Goal: Task Accomplishment & Management: Complete application form

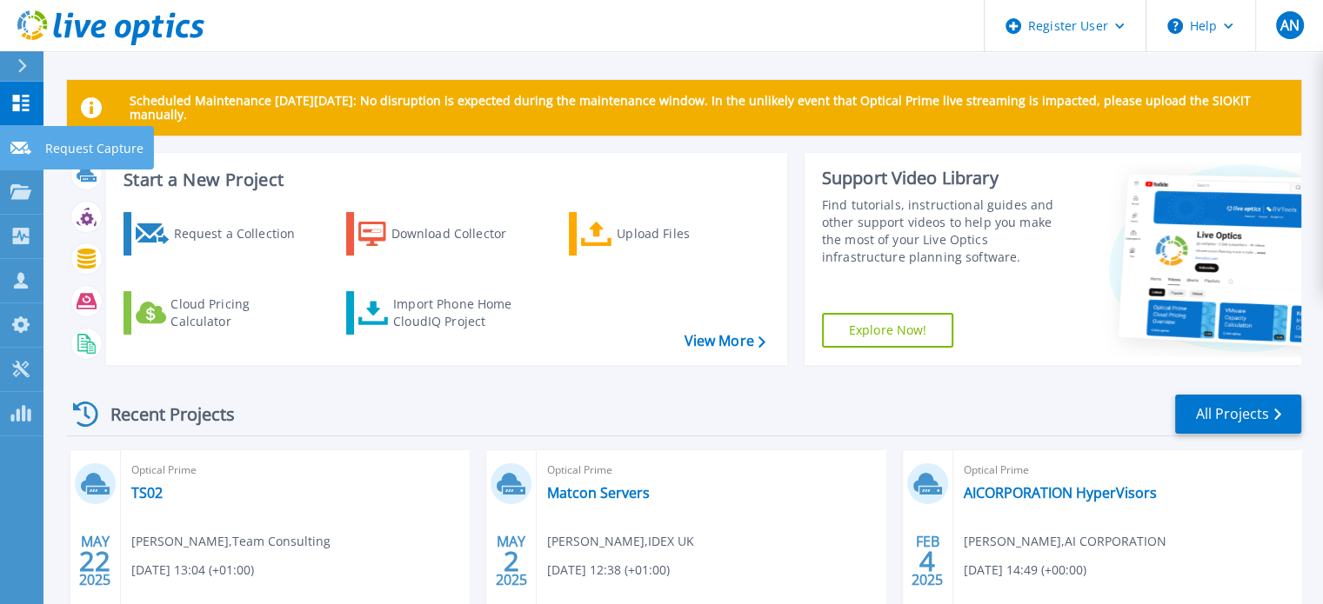
click at [10, 128] on link "Request Capture Request Capture" at bounding box center [21, 148] width 43 height 44
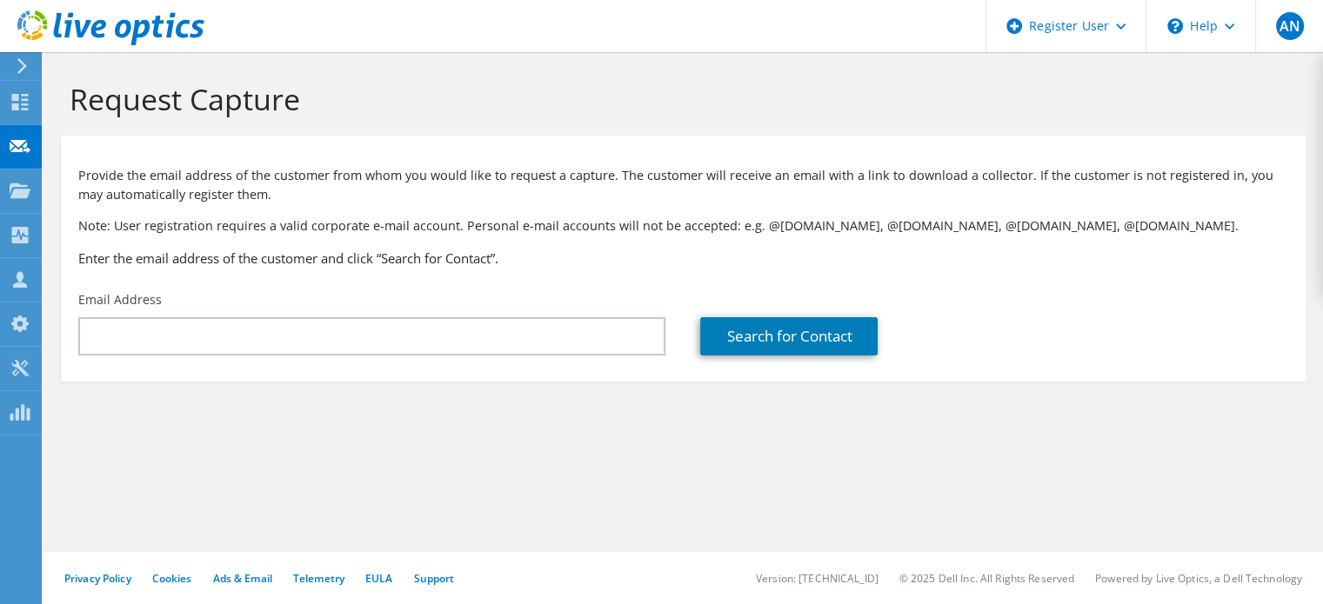
click at [463, 357] on div "Email Address" at bounding box center [372, 324] width 622 height 82
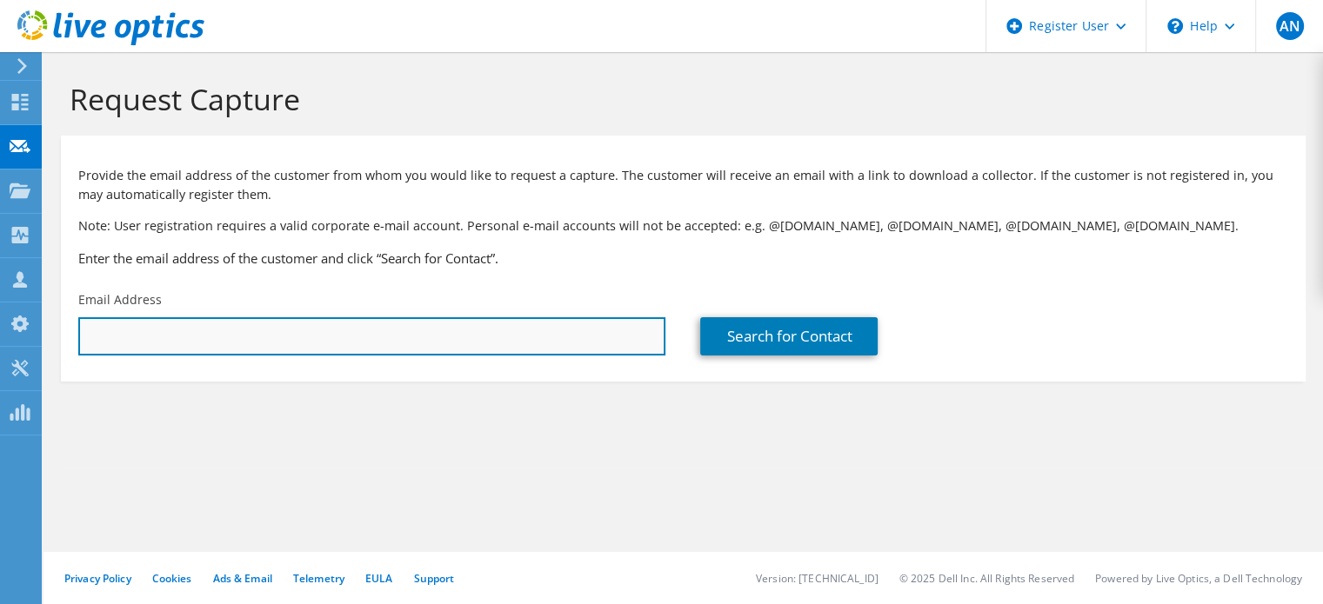
click at [454, 341] on input "text" at bounding box center [371, 336] width 587 height 38
paste input "[PERSON_NAME][EMAIL_ADDRESS][PERSON_NAME][DOMAIN_NAME]"
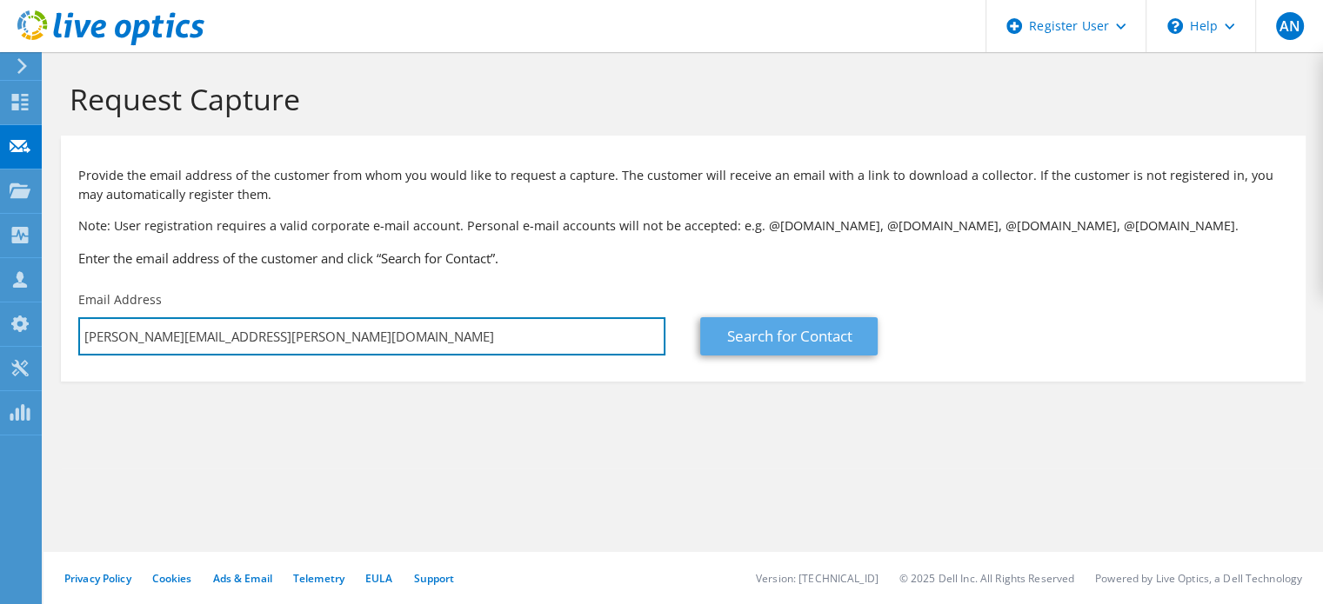
type input "[PERSON_NAME][EMAIL_ADDRESS][PERSON_NAME][DOMAIN_NAME]"
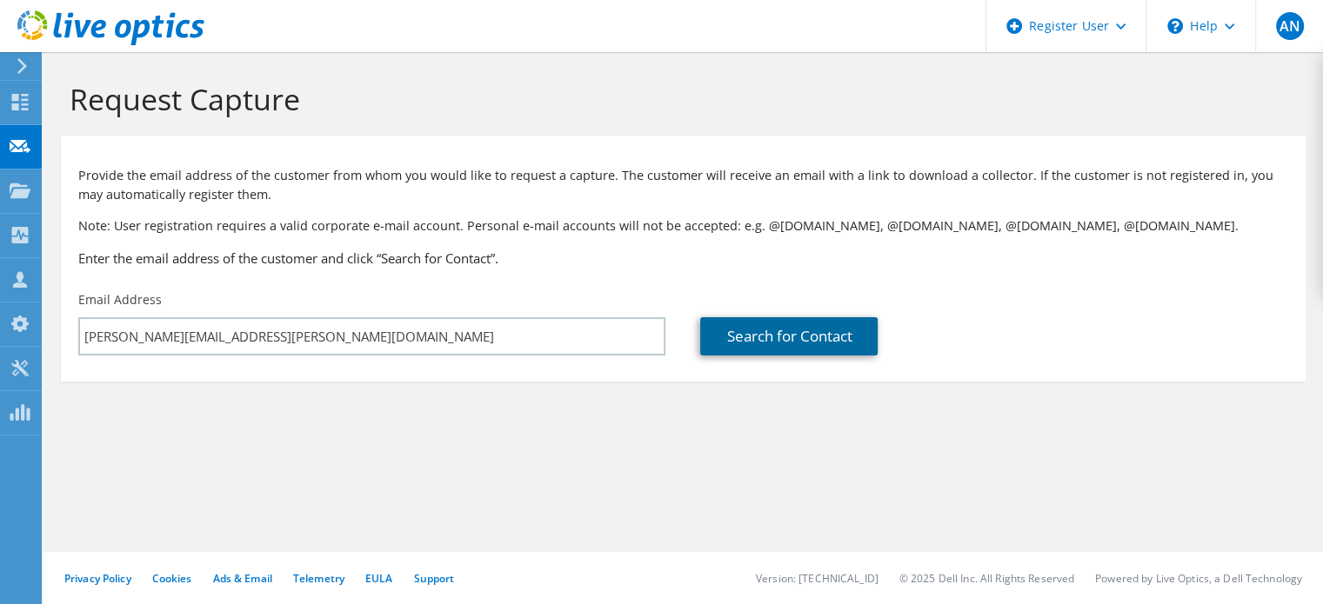
click at [744, 344] on link "Search for Contact" at bounding box center [788, 336] width 177 height 38
type input "J D R CABLE SYSTEMS (HOLDINGS) LTD"
type input "[PERSON_NAME]"
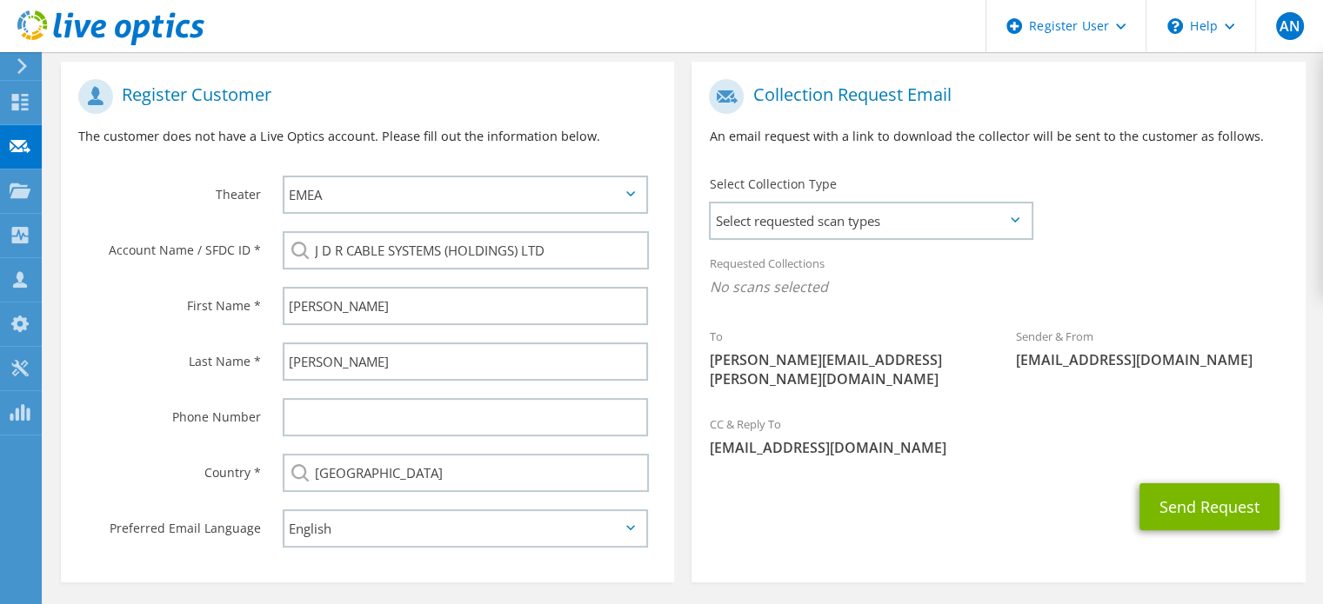
scroll to position [342, 0]
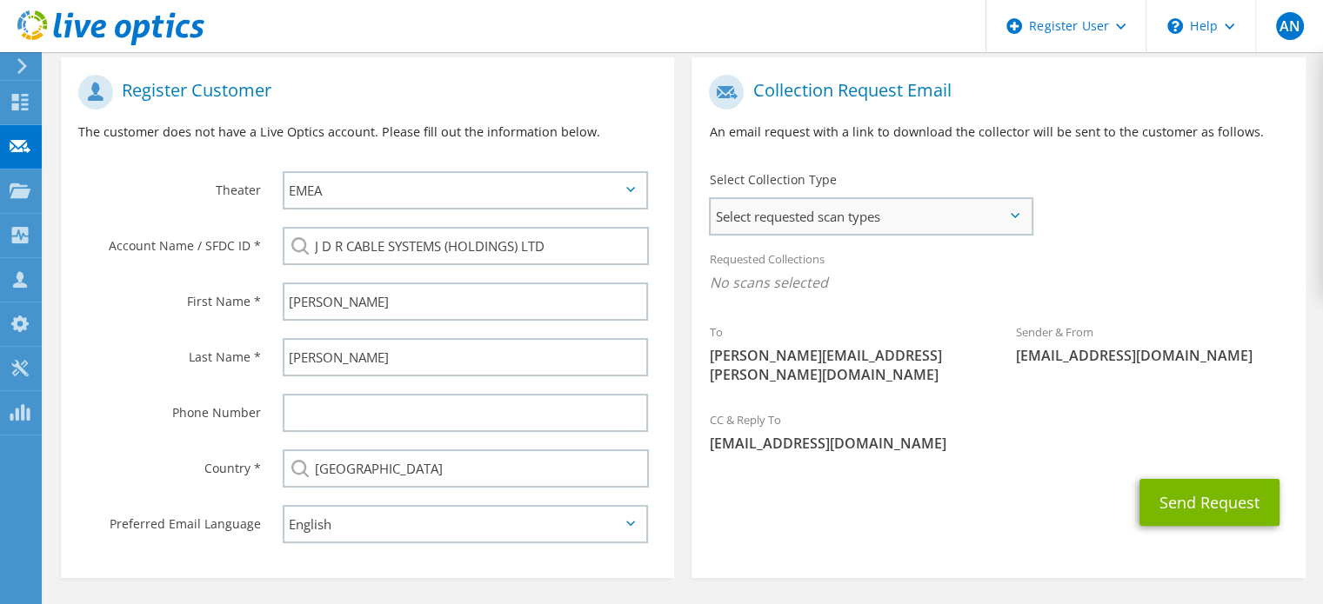
click at [1018, 222] on span "Select requested scan types" at bounding box center [871, 216] width 320 height 35
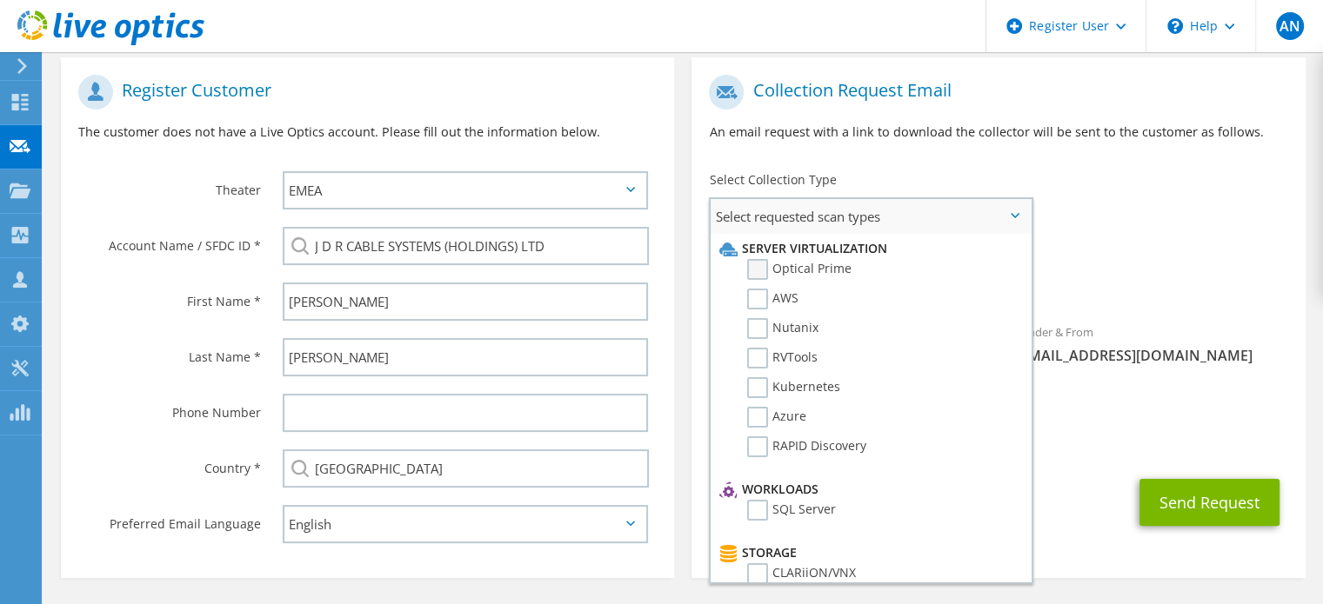
click at [835, 272] on label "Optical Prime" at bounding box center [799, 269] width 104 height 21
click at [0, 0] on input "Optical Prime" at bounding box center [0, 0] width 0 height 0
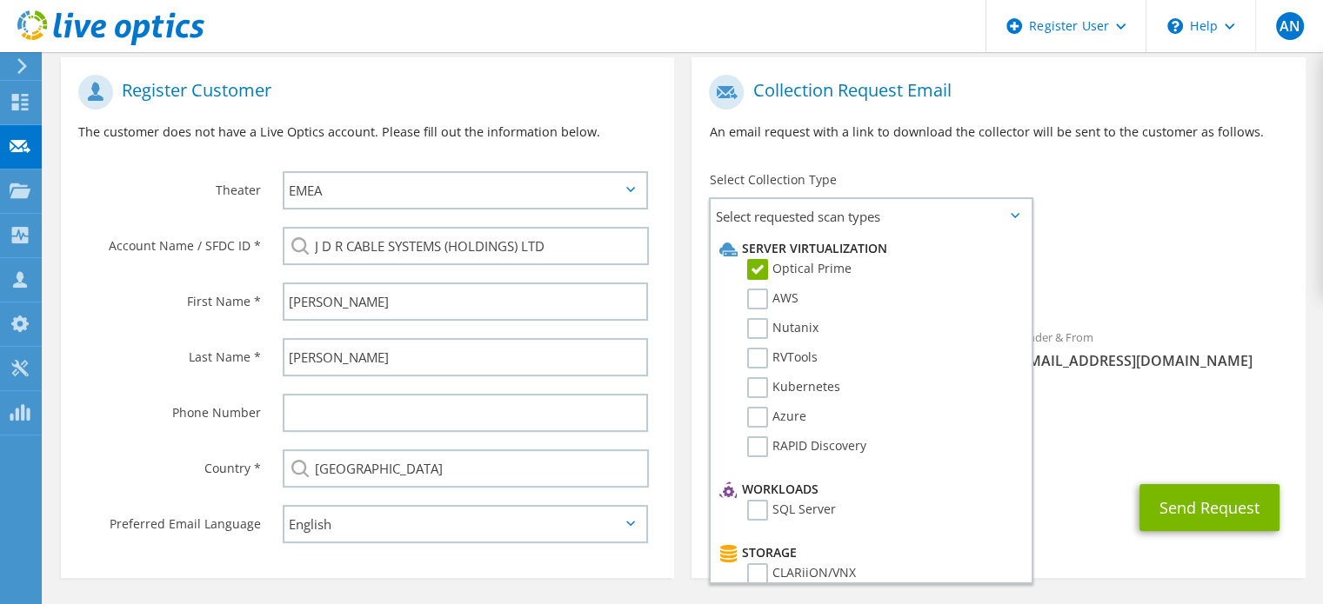
click at [302, 461] on div "Select [GEOGRAPHIC_DATA] [GEOGRAPHIC_DATA] [GEOGRAPHIC_DATA] [GEOGRAPHIC_DATA] …" at bounding box center [465, 469] width 365 height 38
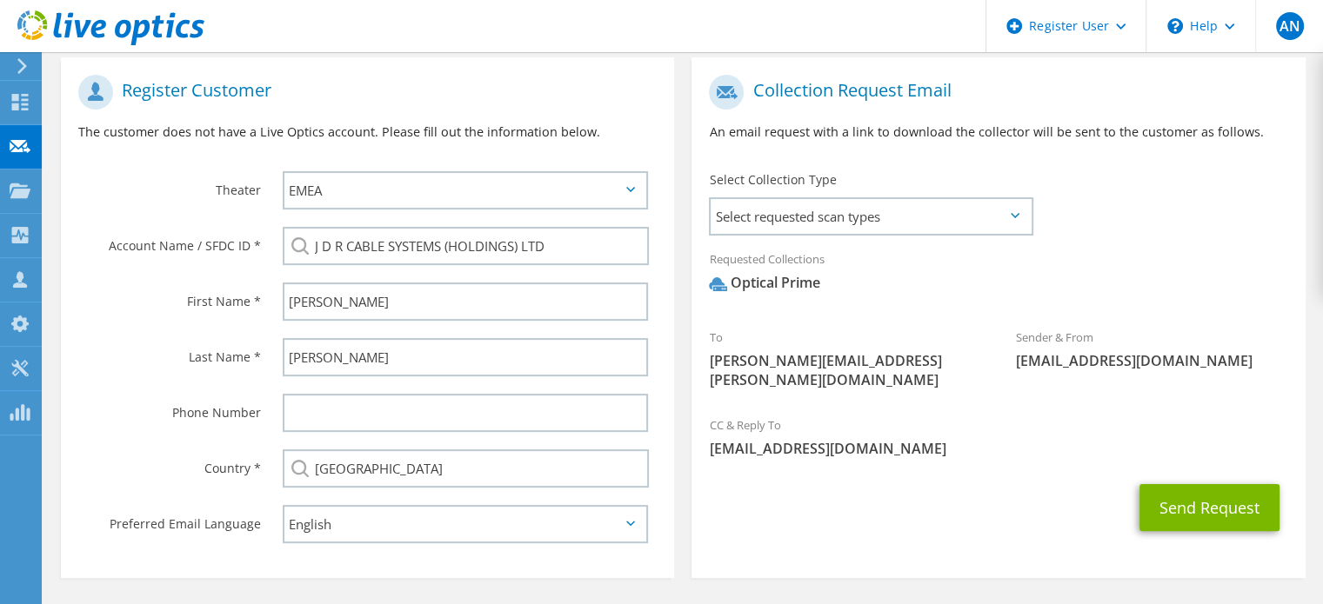
click at [302, 461] on div "Select [GEOGRAPHIC_DATA] [GEOGRAPHIC_DATA] [GEOGRAPHIC_DATA] [GEOGRAPHIC_DATA] …" at bounding box center [465, 469] width 365 height 38
click at [183, 477] on div "Country *" at bounding box center [163, 468] width 204 height 54
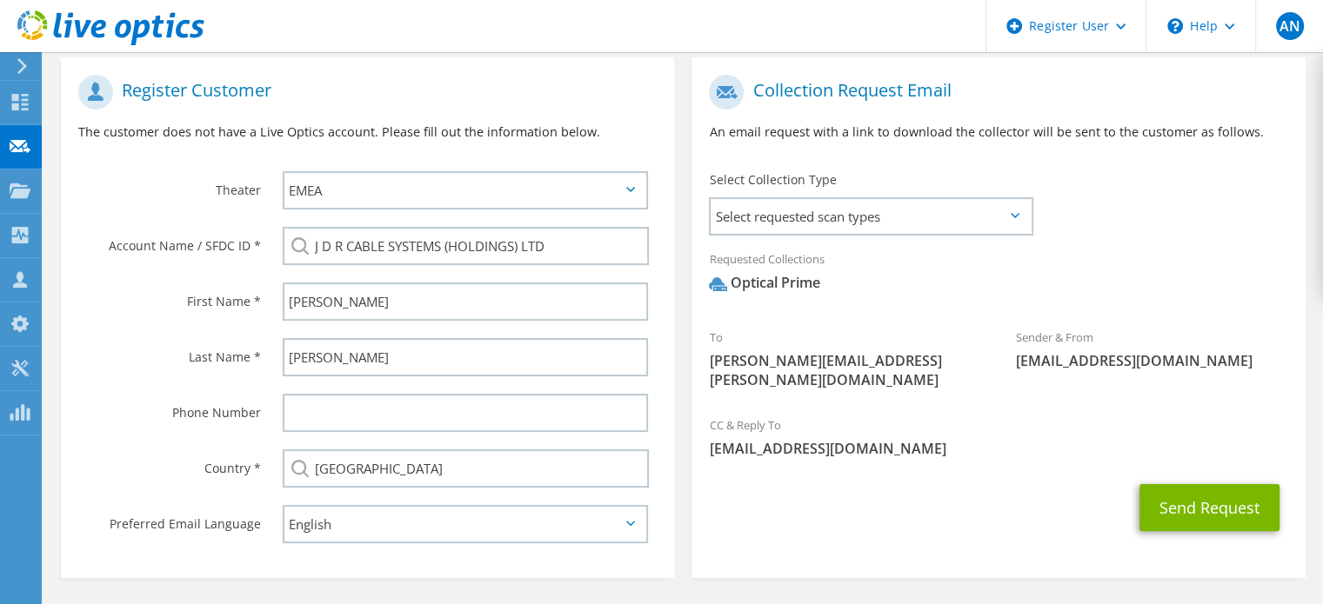
scroll to position [397, 0]
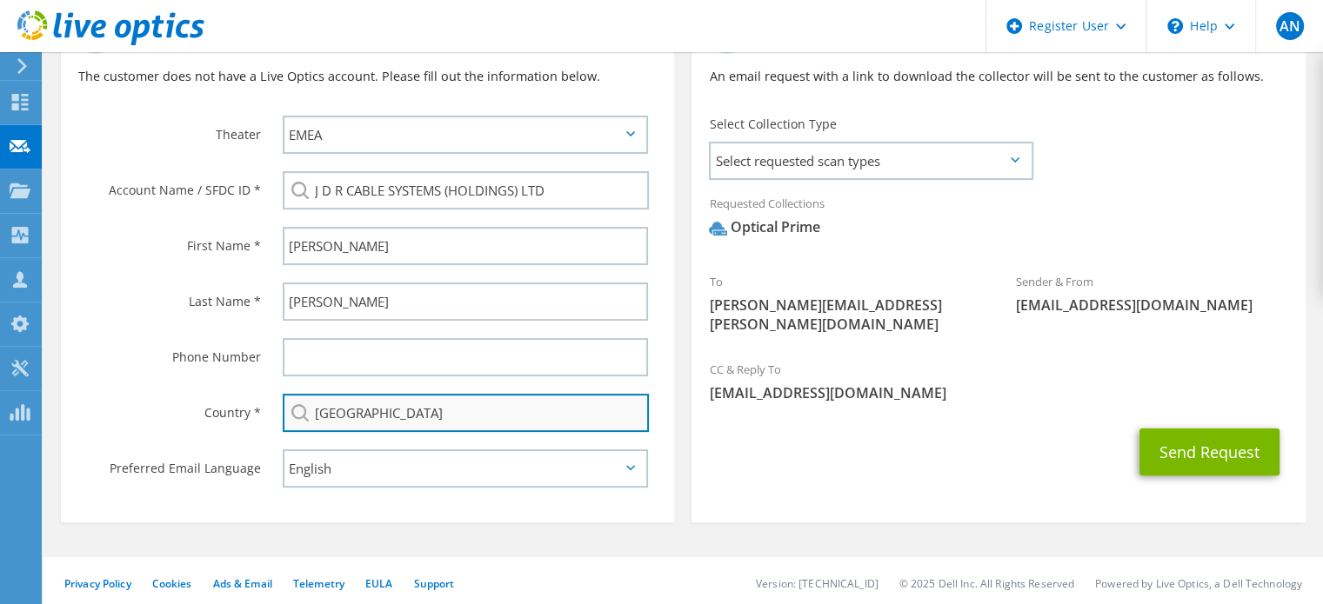
click at [442, 423] on input "[GEOGRAPHIC_DATA]" at bounding box center [466, 413] width 366 height 38
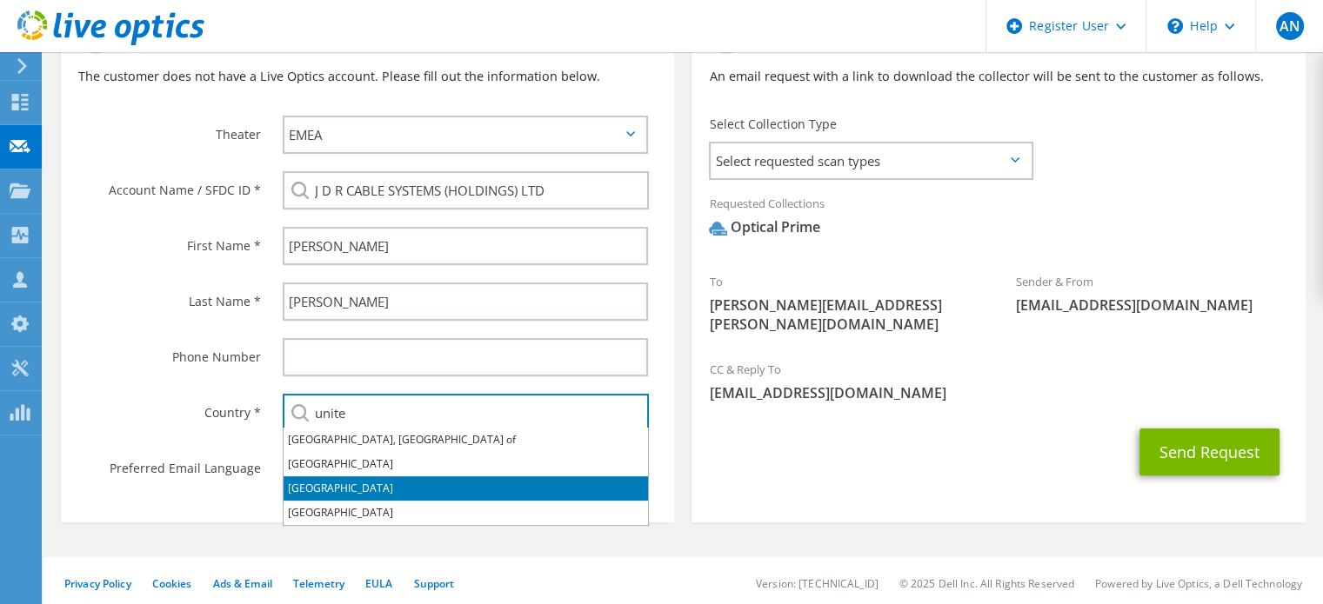
click at [358, 497] on li "[GEOGRAPHIC_DATA]" at bounding box center [466, 489] width 364 height 24
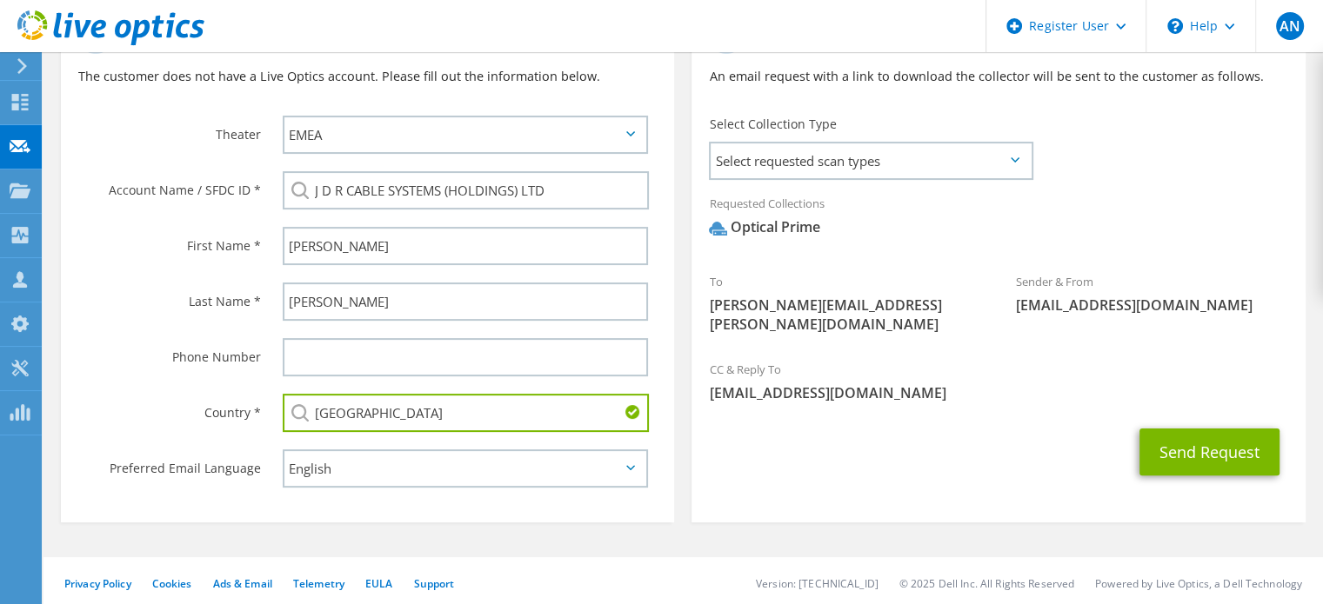
type input "[GEOGRAPHIC_DATA]"
click at [851, 491] on section "Collection Request Email An email request with a link to download the collector…" at bounding box center [997, 262] width 613 height 521
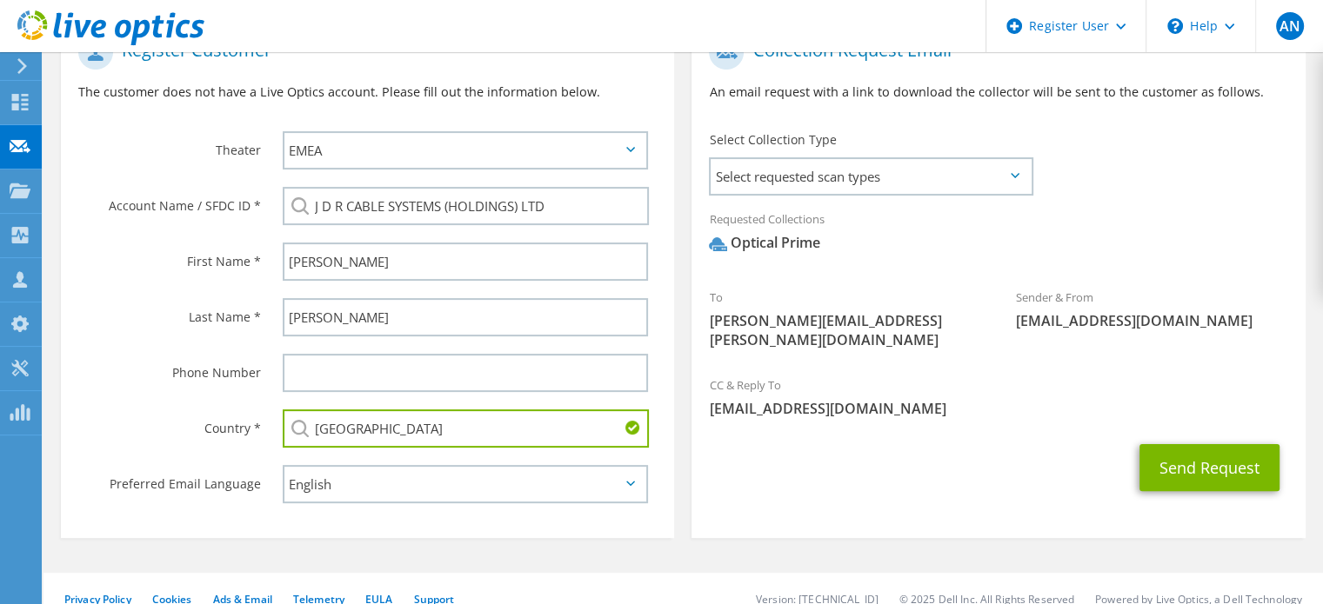
scroll to position [318, 0]
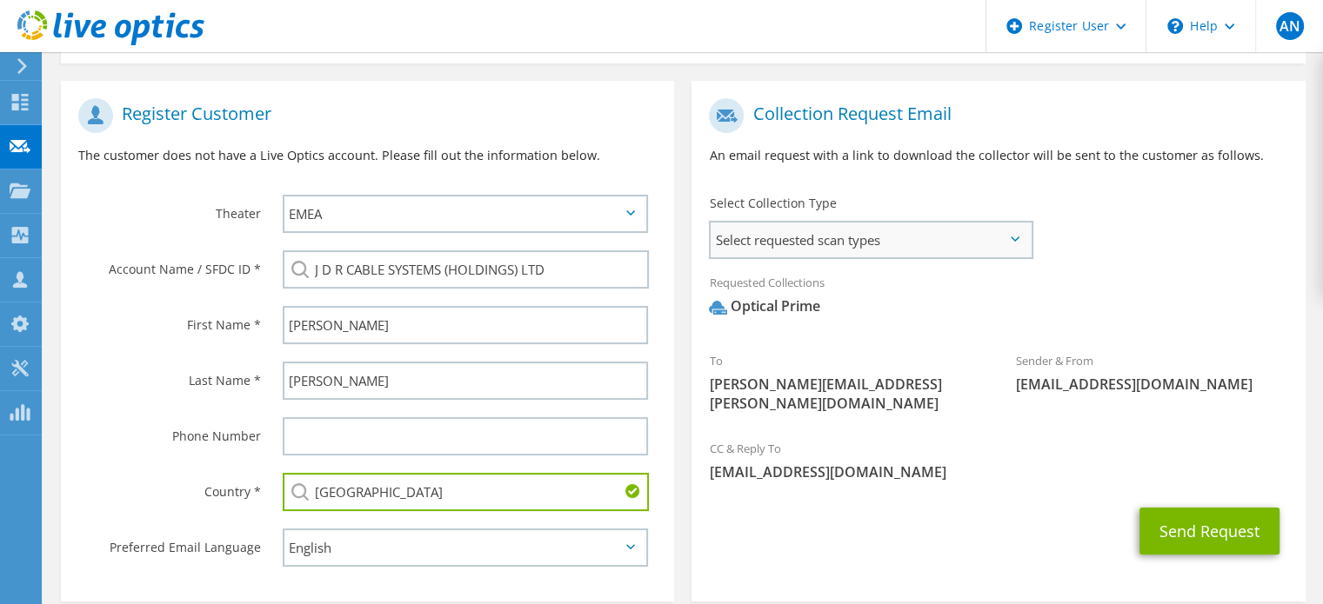
click at [1009, 237] on span "Select requested scan types" at bounding box center [871, 240] width 320 height 35
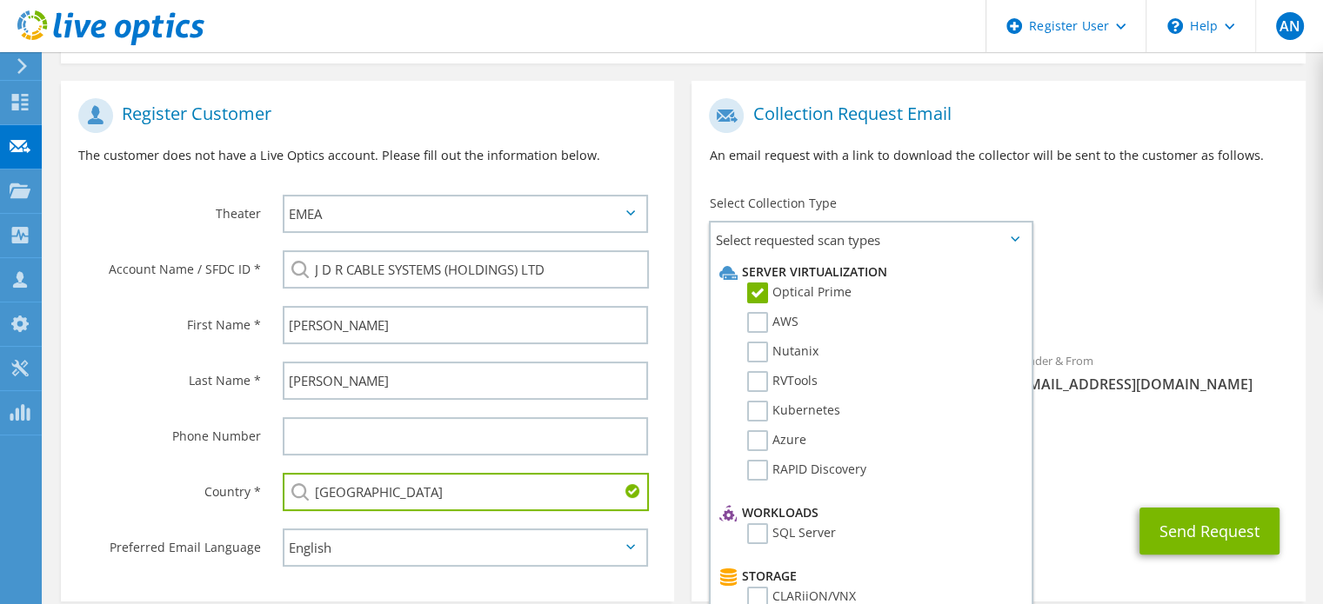
click at [1116, 463] on span "[EMAIL_ADDRESS][DOMAIN_NAME]" at bounding box center [998, 472] width 578 height 19
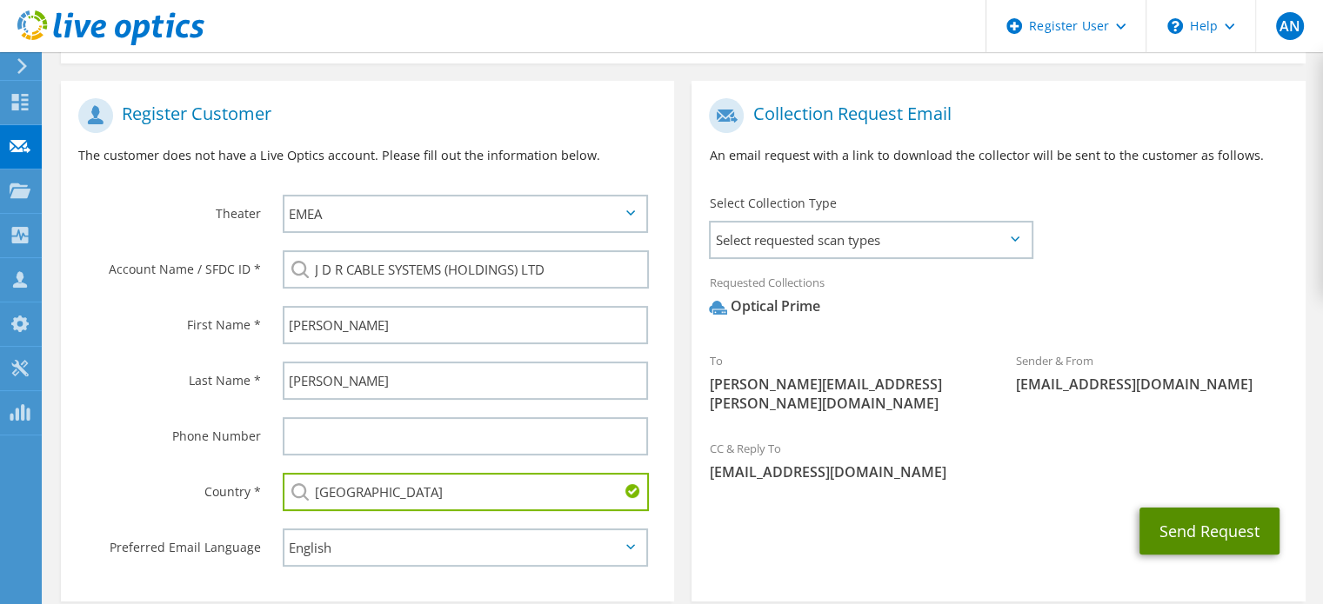
click at [1191, 528] on button "Send Request" at bounding box center [1209, 531] width 140 height 47
